Goal: Navigation & Orientation: Find specific page/section

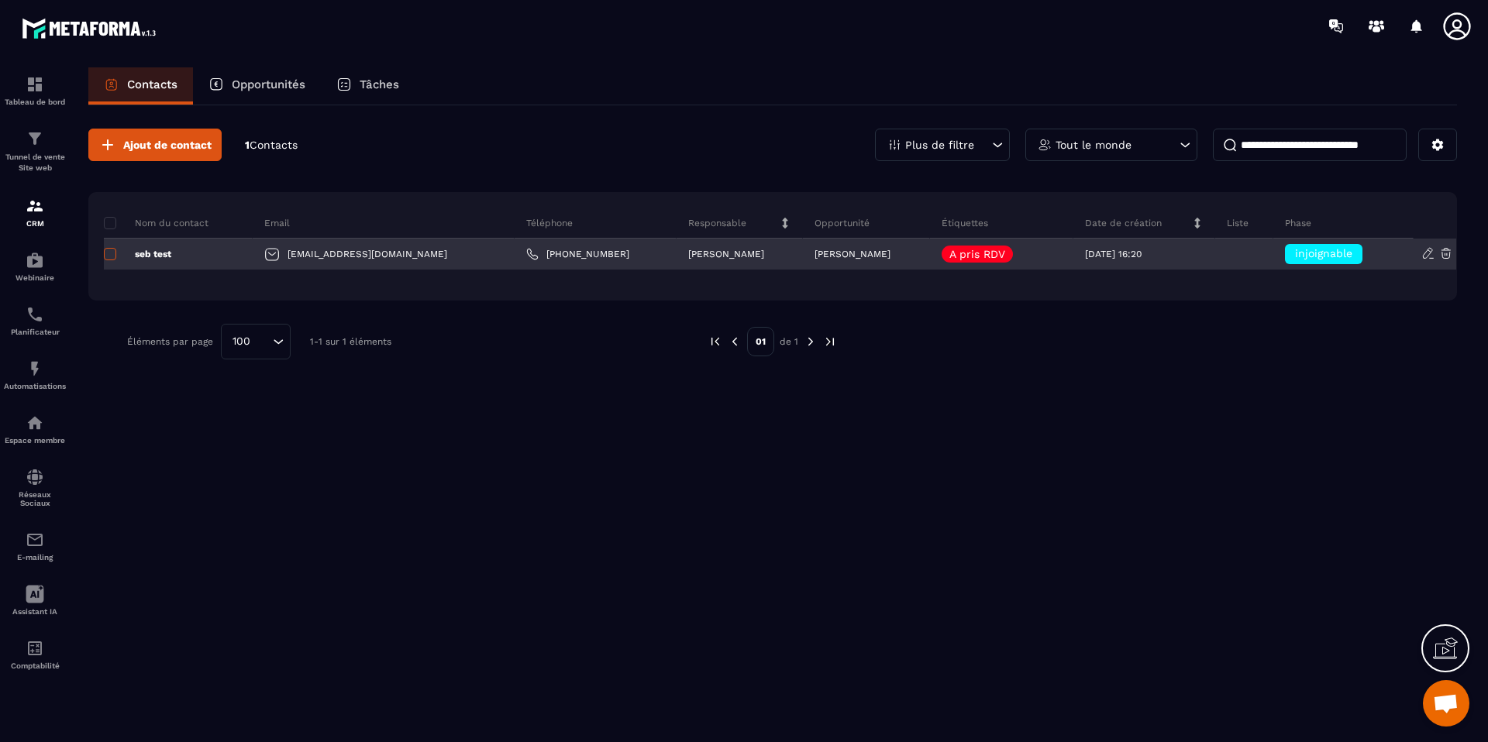
click at [112, 253] on span at bounding box center [110, 254] width 12 height 12
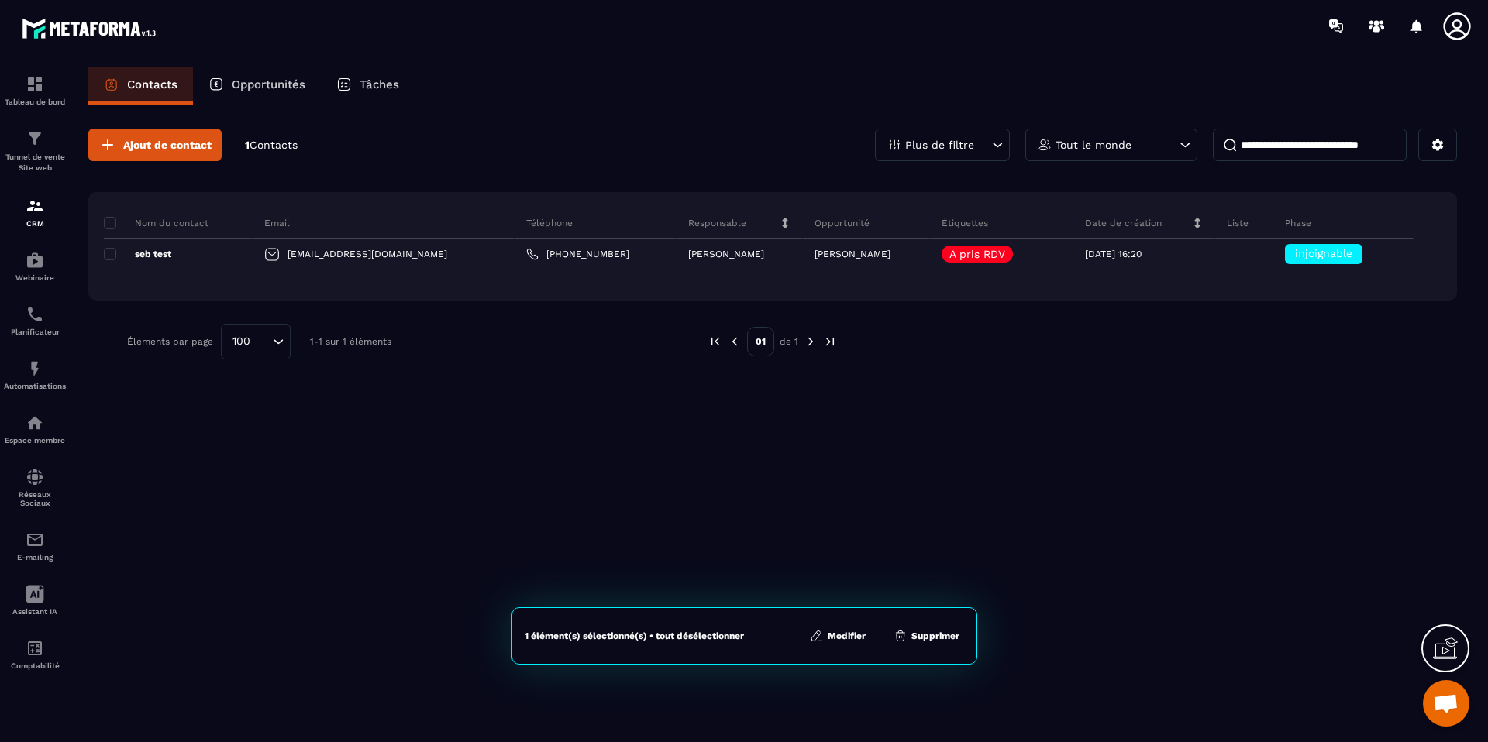
click at [718, 465] on div "Ajout de contact 1 Contacts Plus de filtre Tout le monde Nom du contact Email T…" at bounding box center [772, 422] width 1369 height 635
click at [39, 215] on img at bounding box center [35, 206] width 19 height 19
click at [45, 91] on div "Tableau de bord" at bounding box center [35, 90] width 62 height 31
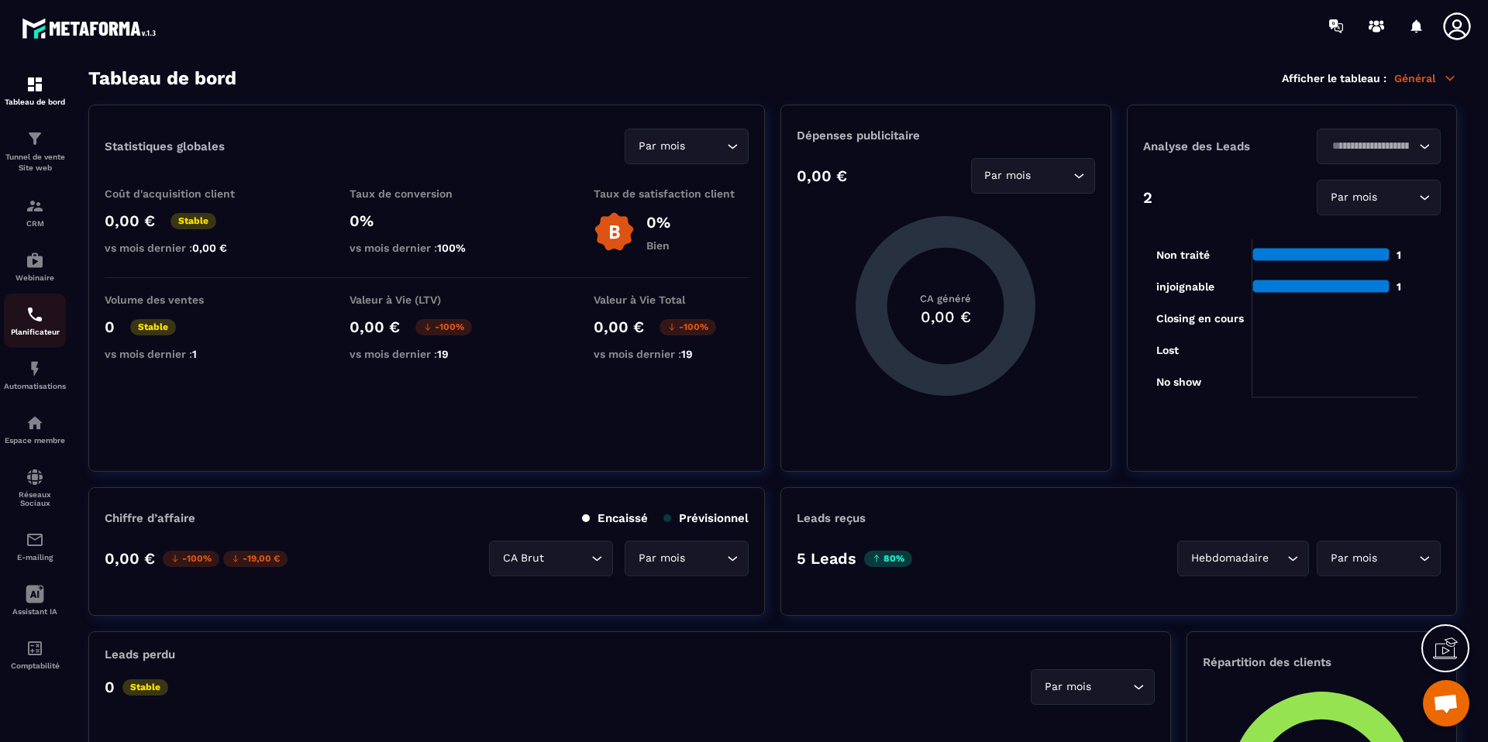
click at [30, 346] on link "Planificateur" at bounding box center [35, 321] width 62 height 54
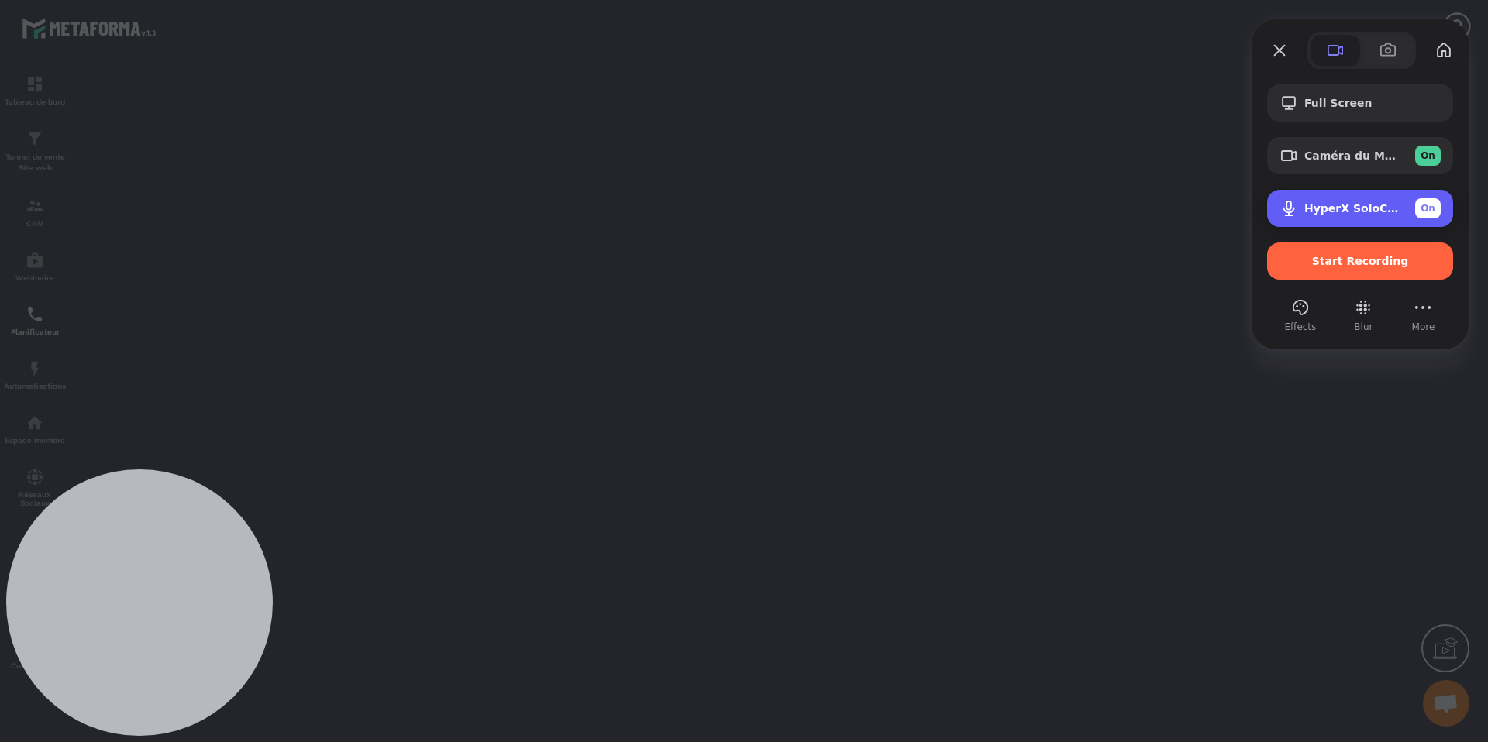
click at [1304, 211] on span "HyperX SoloCast (03f0:078b)" at bounding box center [1353, 208] width 98 height 12
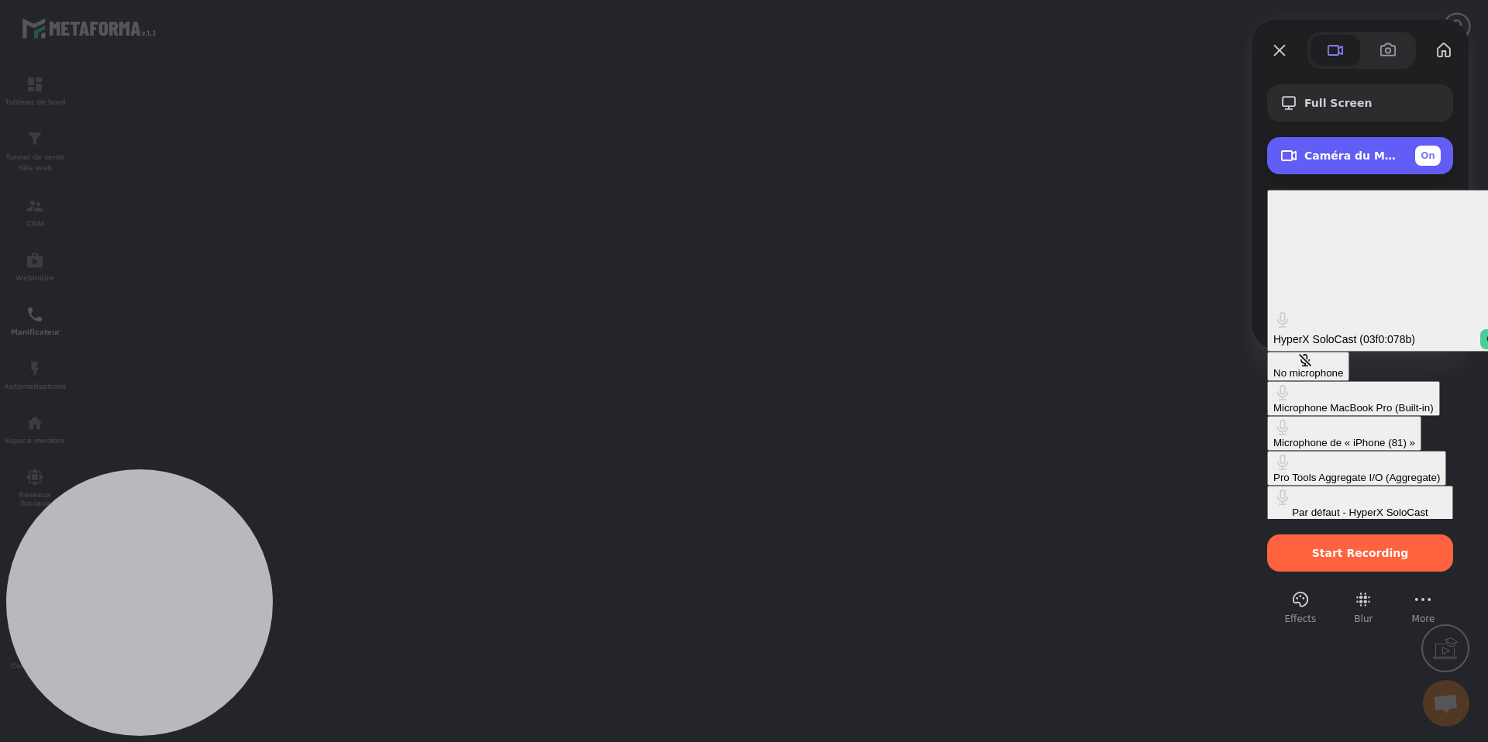
click at [1317, 154] on span "Caméra du MacBook Pro (0000:0001)" at bounding box center [1353, 156] width 98 height 12
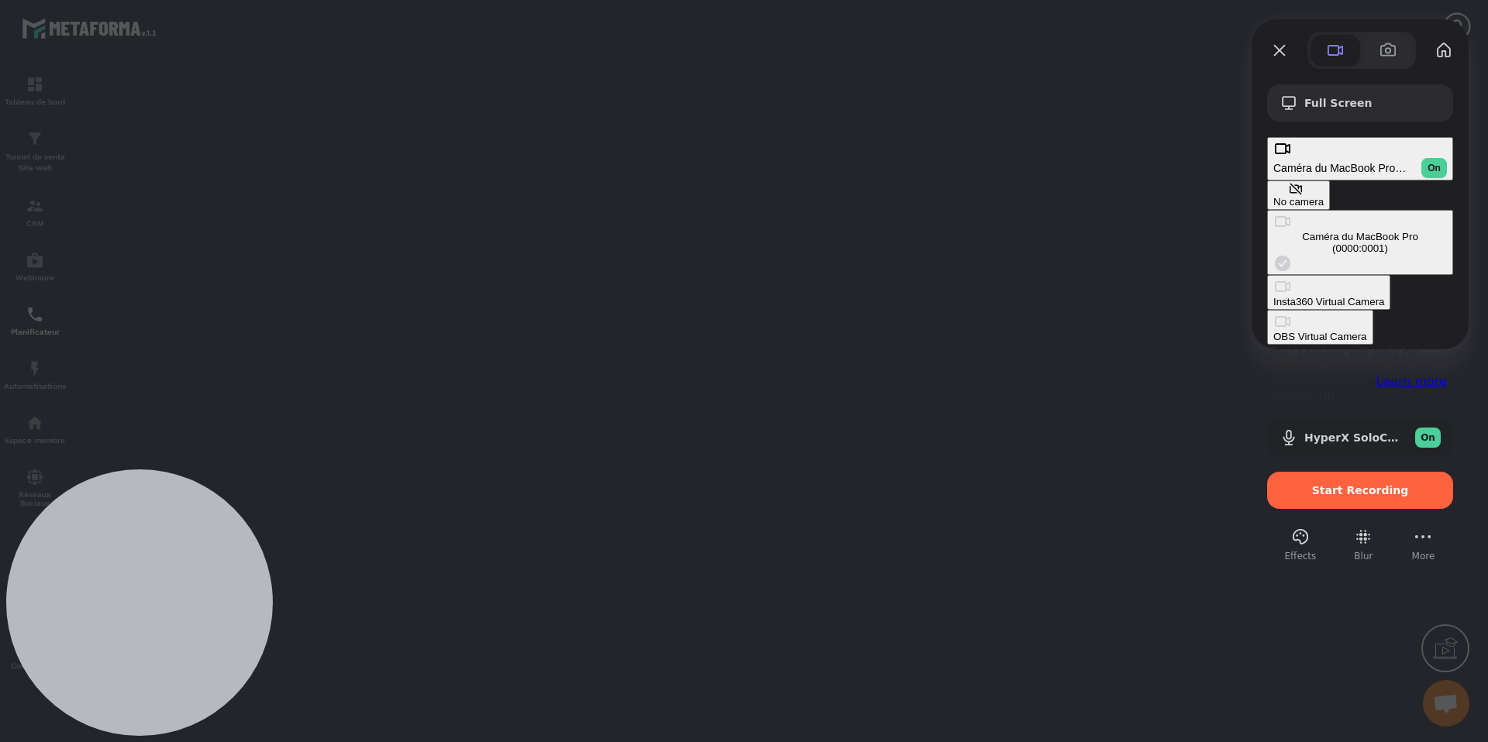
click at [1273, 196] on div "No camera" at bounding box center [1298, 202] width 50 height 12
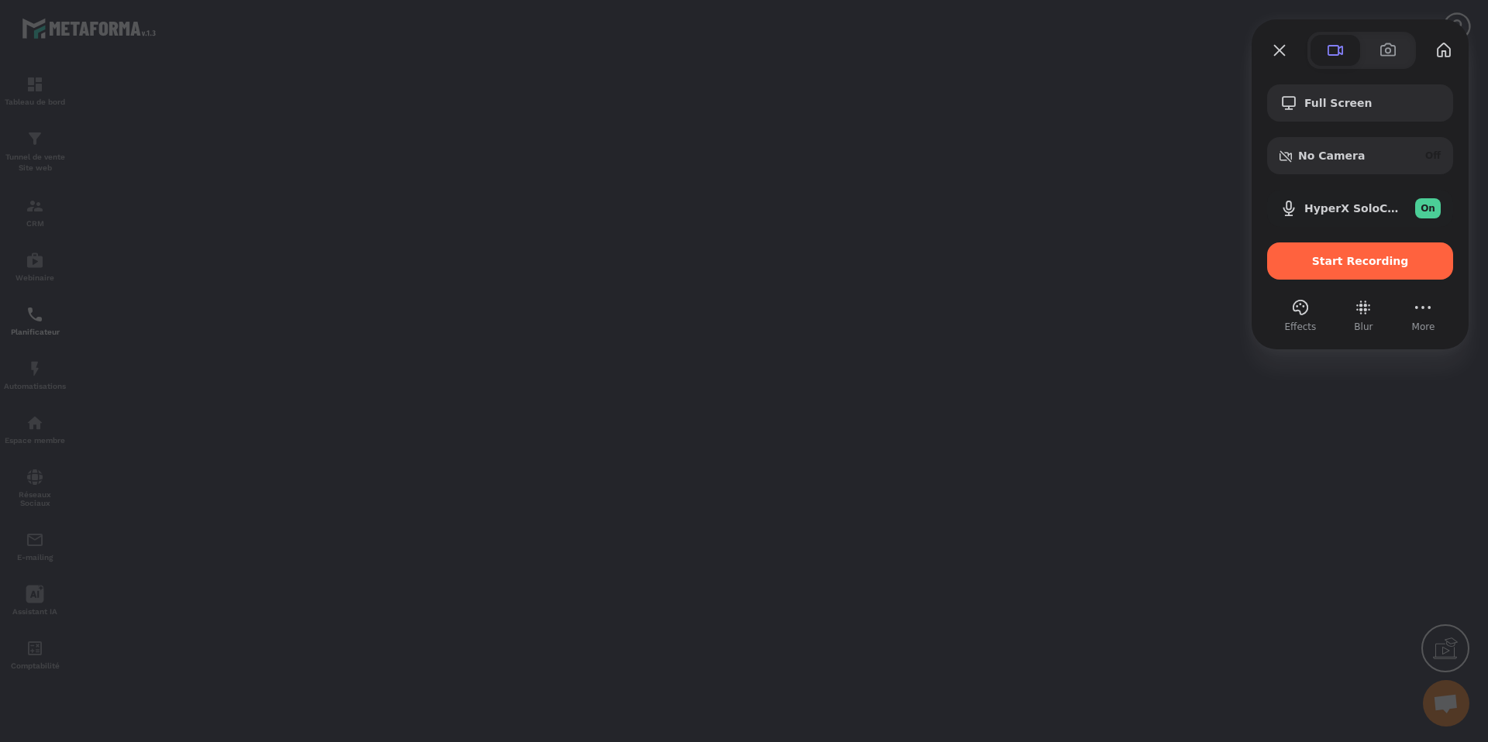
click at [1314, 255] on span "Start Recording" at bounding box center [1359, 261] width 161 height 12
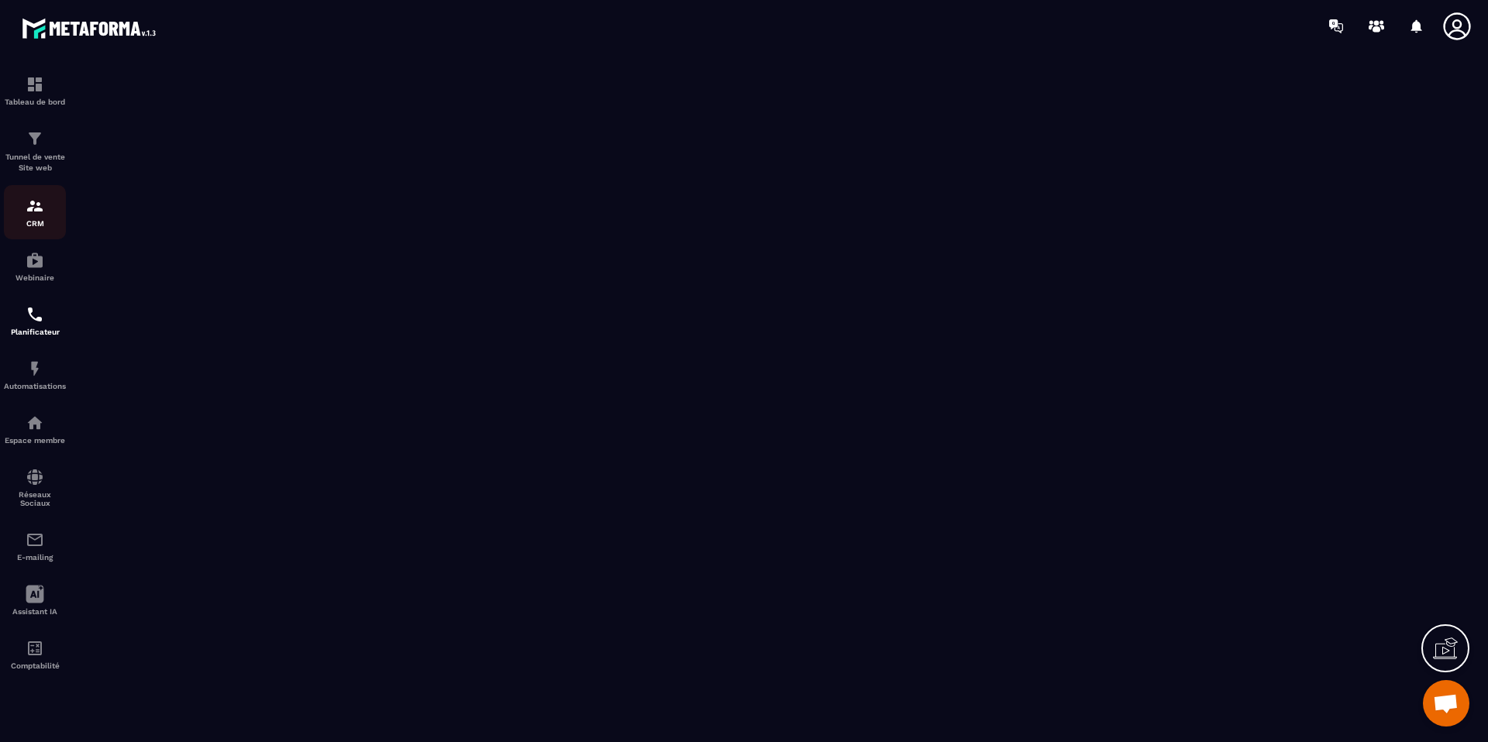
click at [43, 204] on img at bounding box center [35, 206] width 19 height 19
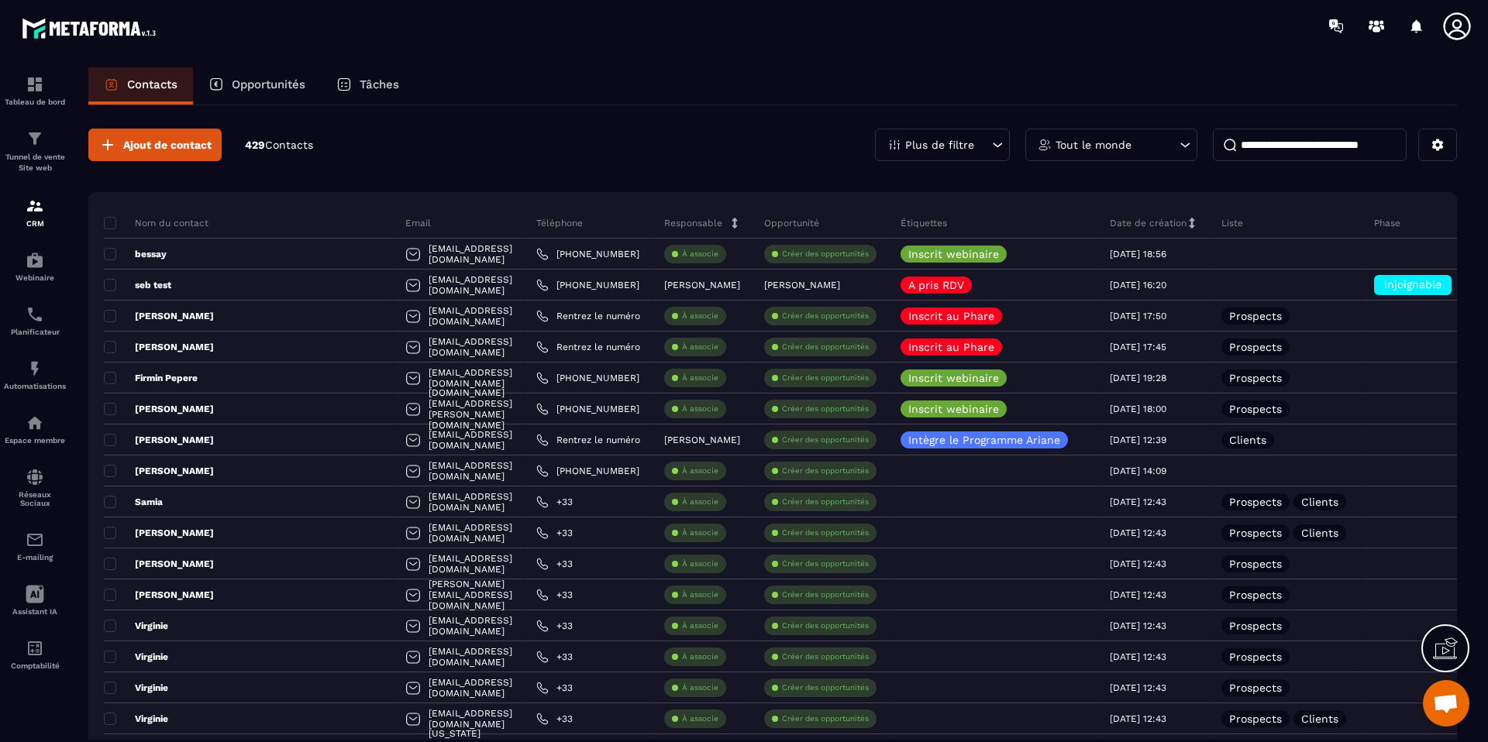
click at [399, 82] on p "Tâches" at bounding box center [380, 84] width 40 height 14
